Goal: Find specific page/section: Find specific page/section

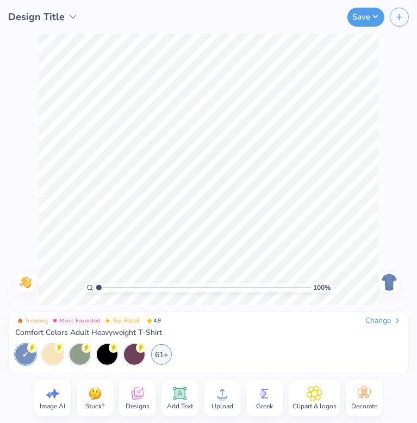
click at [137, 396] on icon at bounding box center [138, 394] width 16 height 16
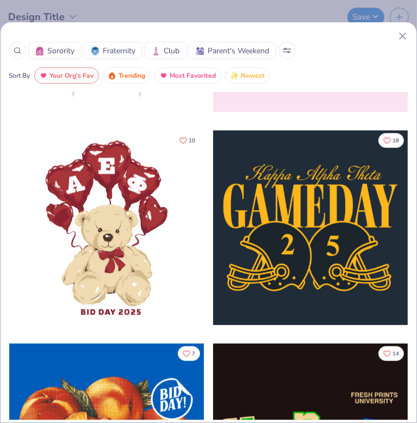
scroll to position [427, 0]
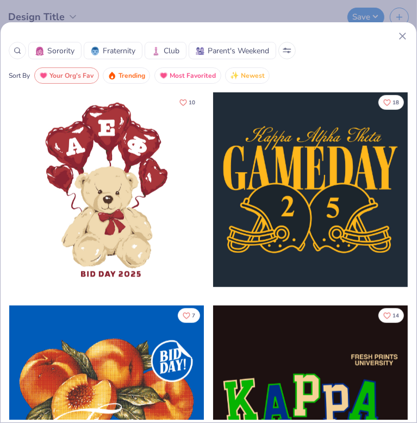
click at [179, 77] on span "Most Favorited" at bounding box center [193, 76] width 46 height 13
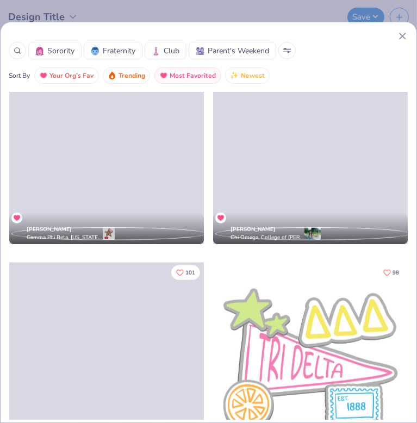
scroll to position [2408, 0]
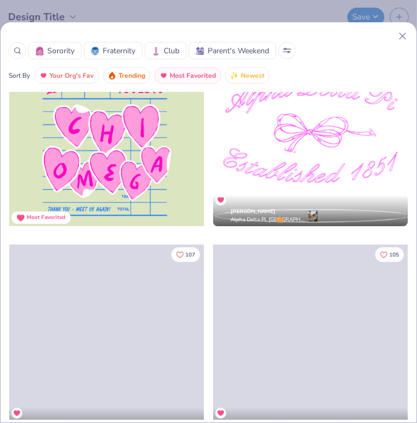
click at [14, 50] on icon at bounding box center [18, 51] width 8 height 8
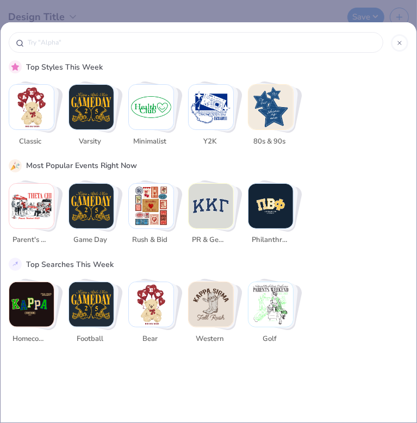
click at [223, 7] on div "Top Styles This Week Classic Varsity Minimalist Y2K 80s & 90s Most Popular Even…" at bounding box center [208, 211] width 417 height 423
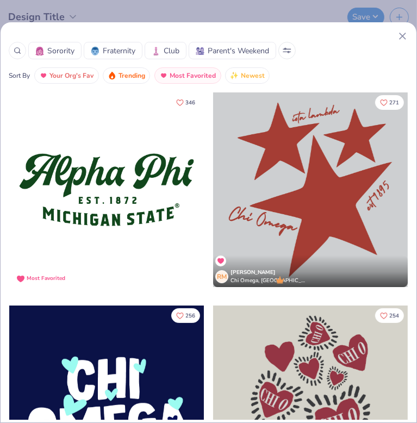
click at [196, 3] on div "Sorority Fraternity Club Parent's Weekend Sort By Your Org's Fav Trending Most …" at bounding box center [208, 211] width 417 height 423
click at [201, 14] on div "Sorority Fraternity Club Parent's Weekend Sort By Your Org's Fav Trending Most …" at bounding box center [208, 211] width 417 height 423
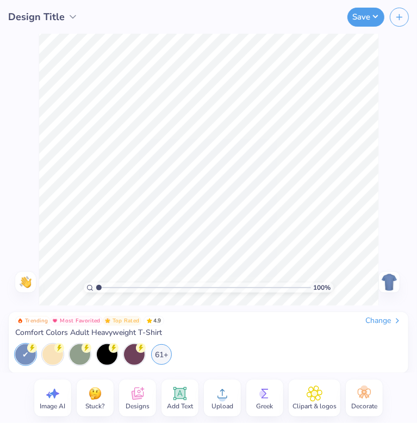
click at [231, 398] on div "Upload" at bounding box center [222, 398] width 37 height 37
click at [168, 359] on div "61+" at bounding box center [161, 353] width 21 height 21
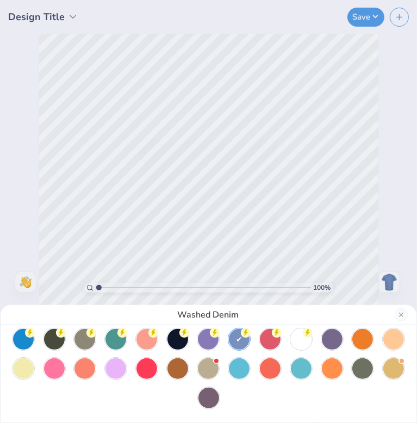
scroll to position [15, 0]
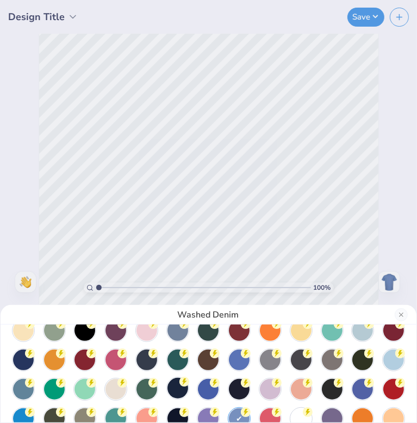
click at [170, 390] on div at bounding box center [178, 388] width 21 height 21
